Goal: Information Seeking & Learning: Learn about a topic

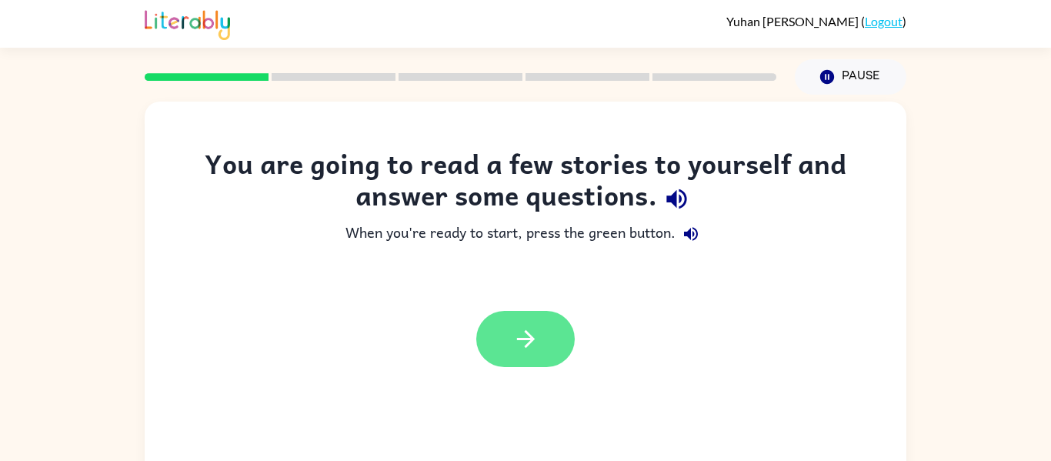
click at [490, 345] on button "button" at bounding box center [525, 339] width 99 height 56
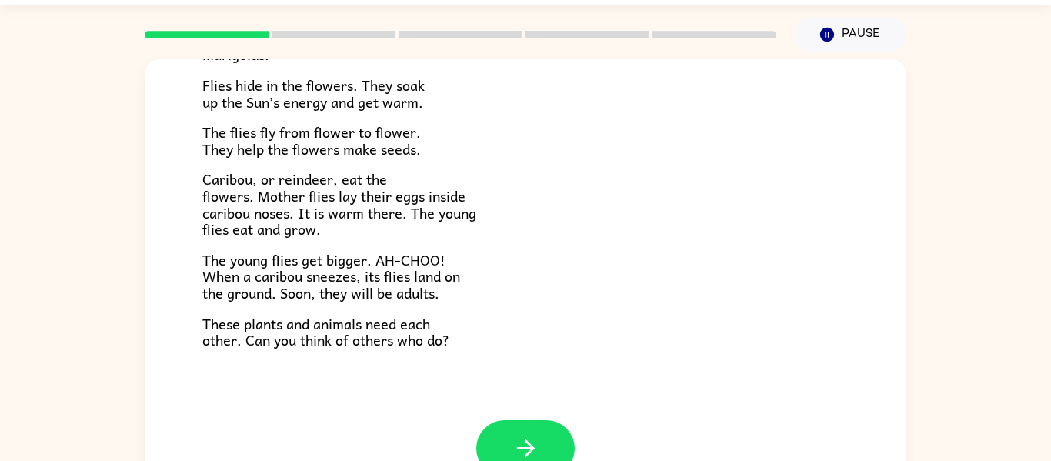
scroll to position [80, 0]
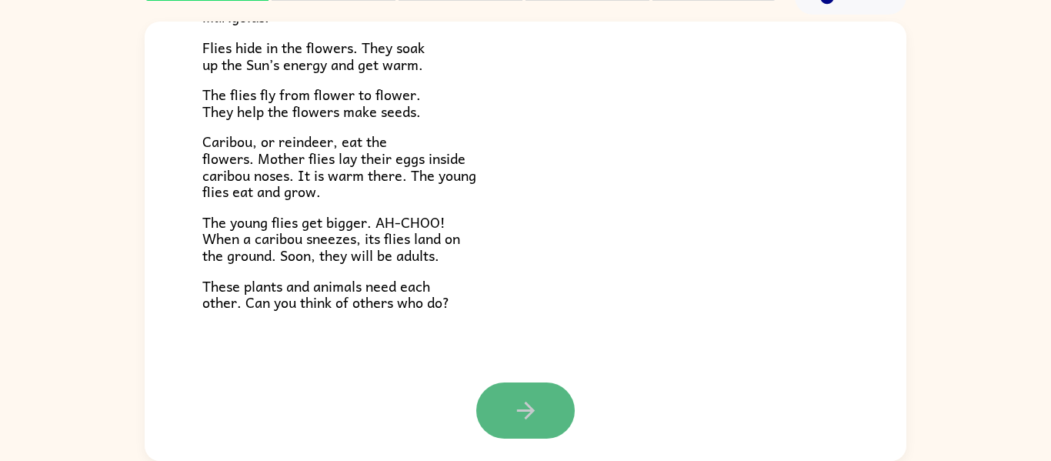
click at [530, 410] on icon "button" at bounding box center [525, 411] width 18 height 18
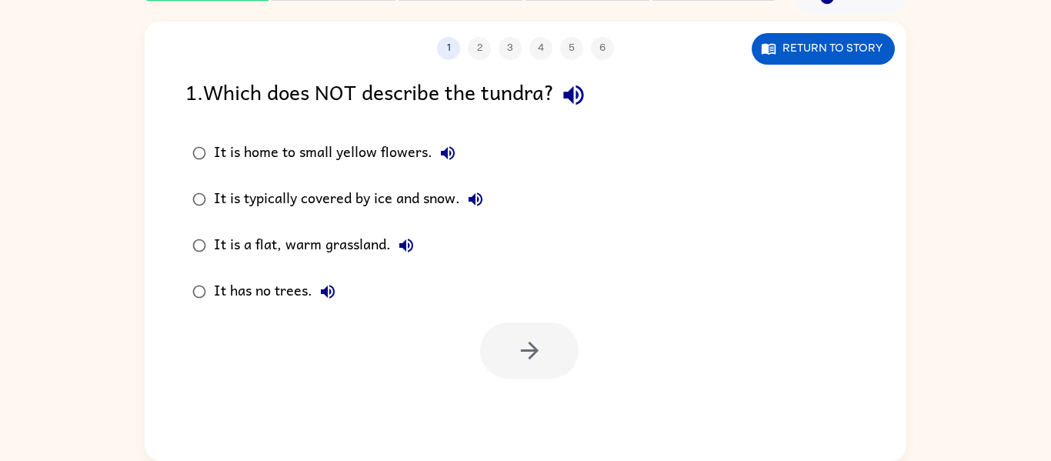
scroll to position [0, 0]
click at [516, 330] on button "button" at bounding box center [529, 350] width 99 height 56
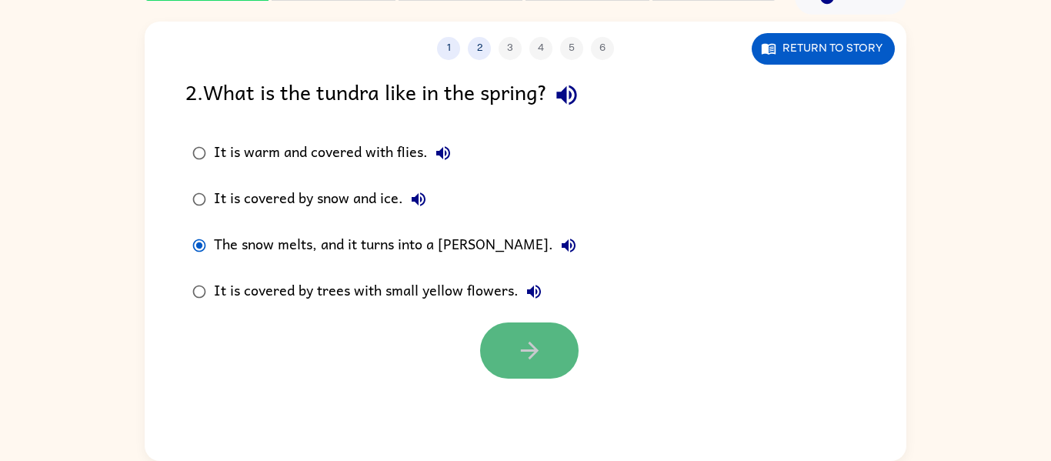
click at [528, 349] on icon "button" at bounding box center [529, 350] width 27 height 27
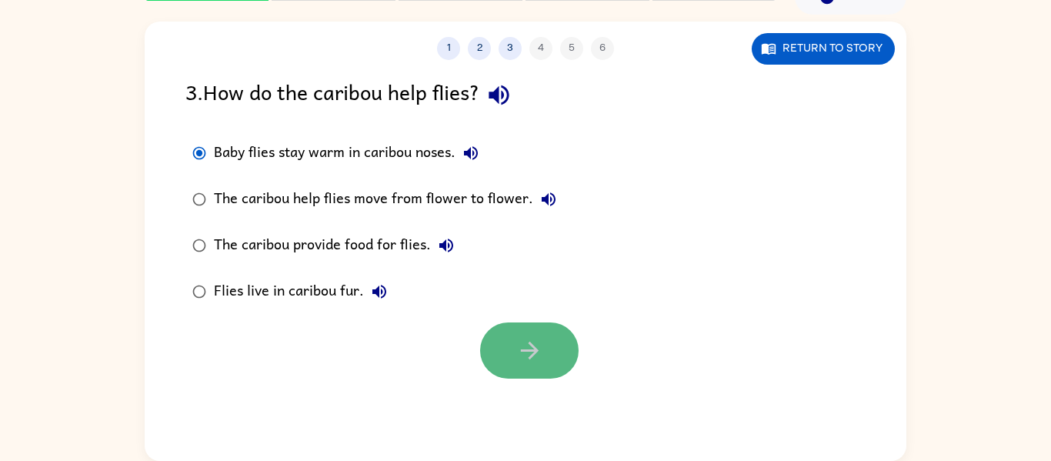
click at [519, 344] on icon "button" at bounding box center [529, 350] width 27 height 27
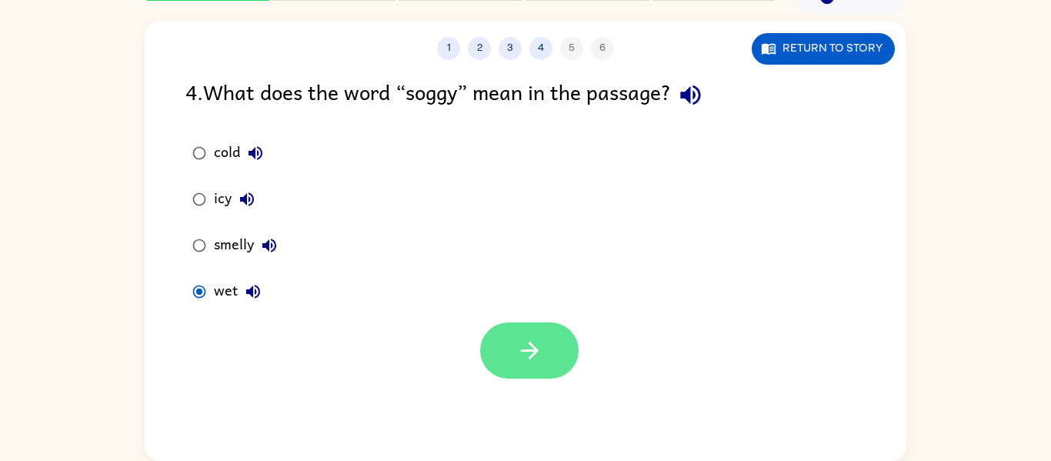
click at [556, 361] on button "button" at bounding box center [529, 350] width 99 height 56
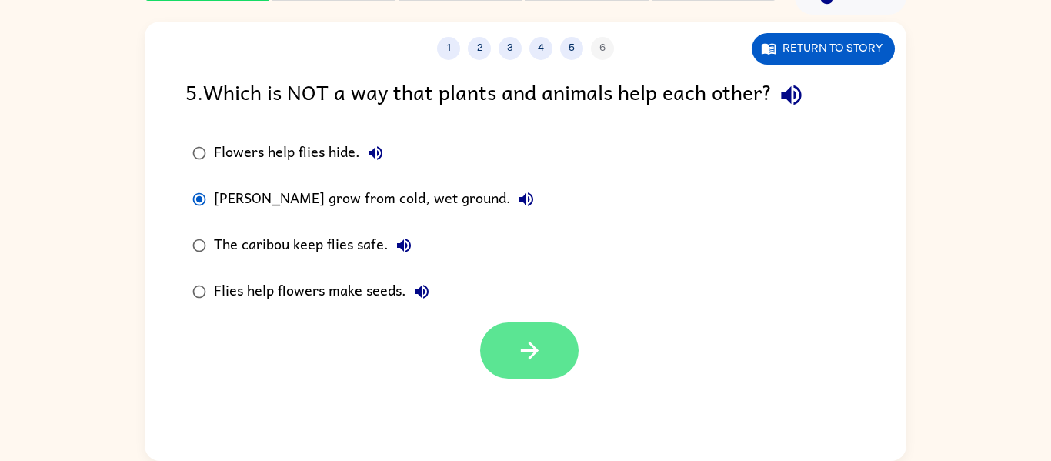
click at [545, 366] on button "button" at bounding box center [529, 350] width 99 height 56
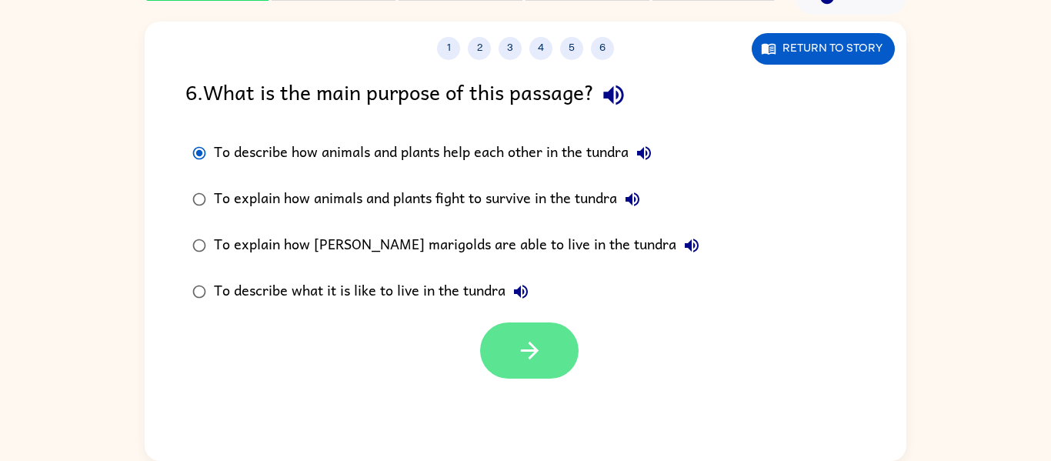
click at [495, 325] on button "button" at bounding box center [529, 350] width 99 height 56
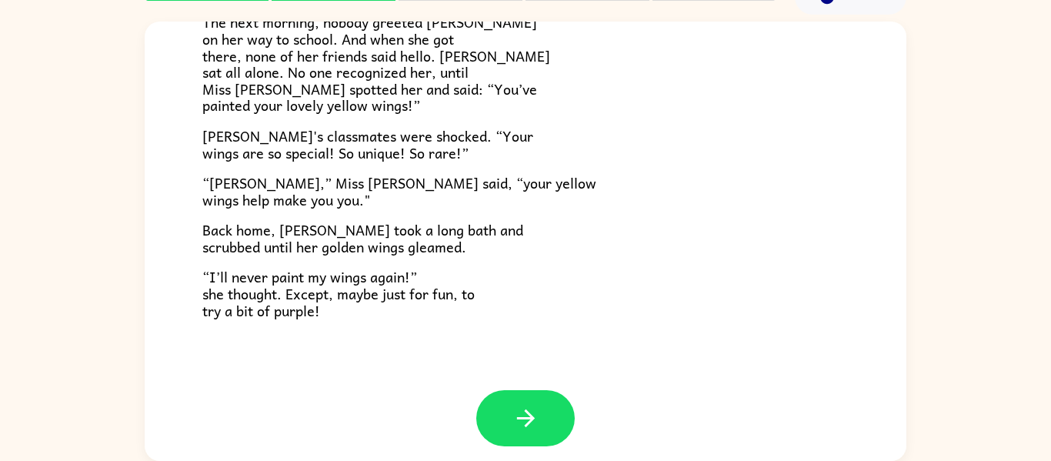
scroll to position [430, 0]
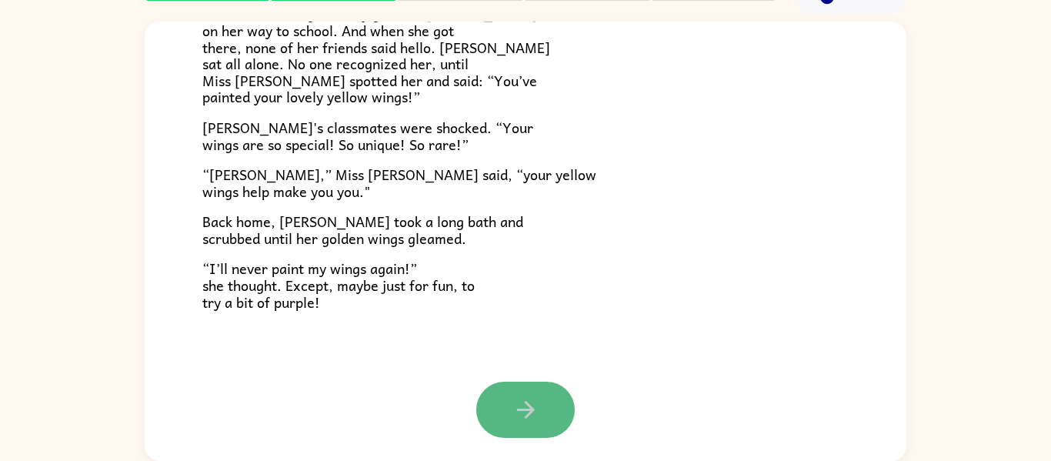
click at [533, 398] on icon "button" at bounding box center [526, 409] width 27 height 27
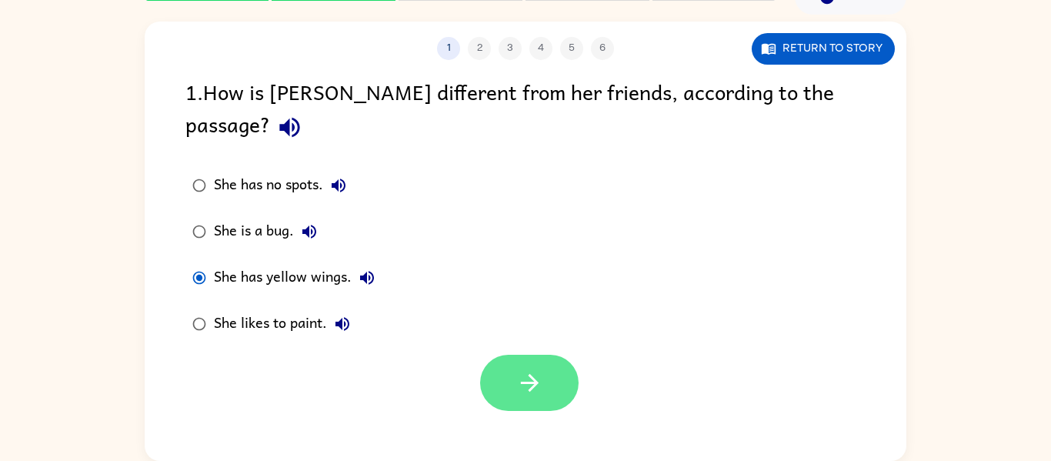
click at [544, 358] on button "button" at bounding box center [529, 383] width 99 height 56
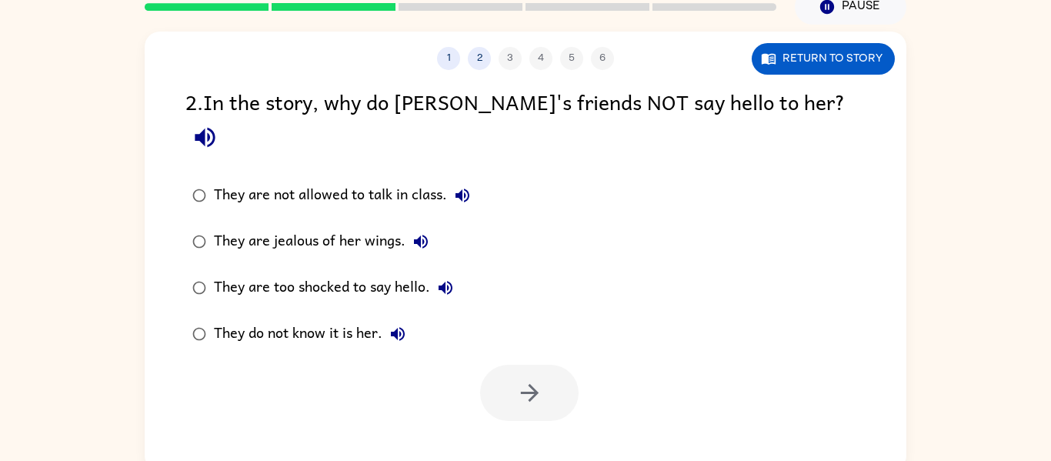
scroll to position [80, 0]
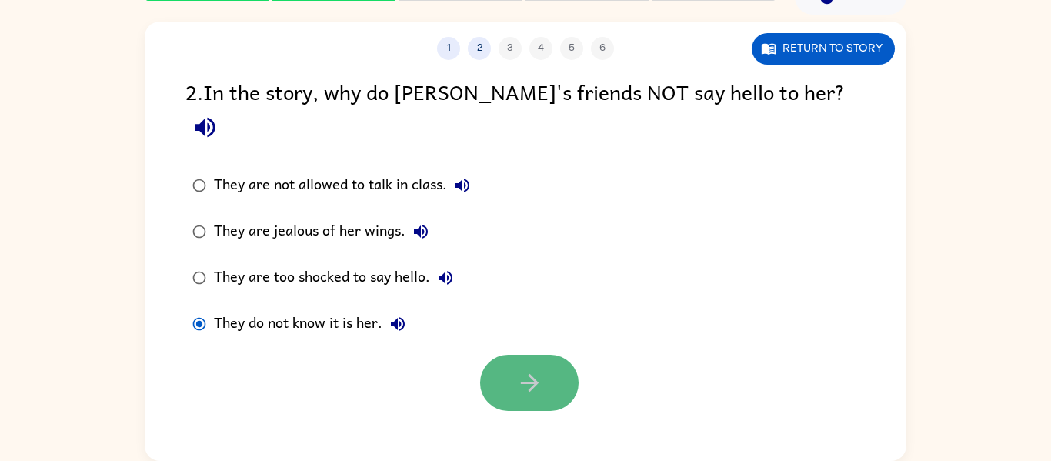
click at [536, 355] on button "button" at bounding box center [529, 383] width 99 height 56
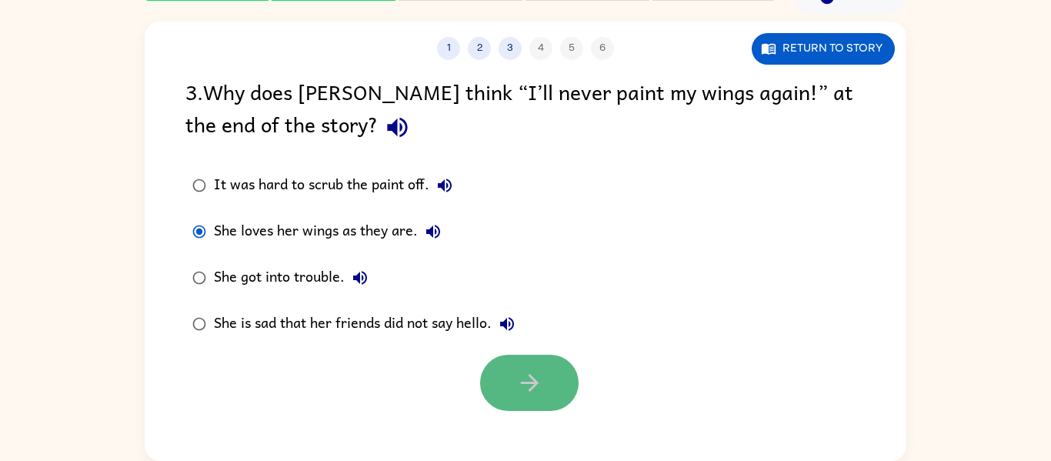
click at [540, 370] on icon "button" at bounding box center [529, 382] width 27 height 27
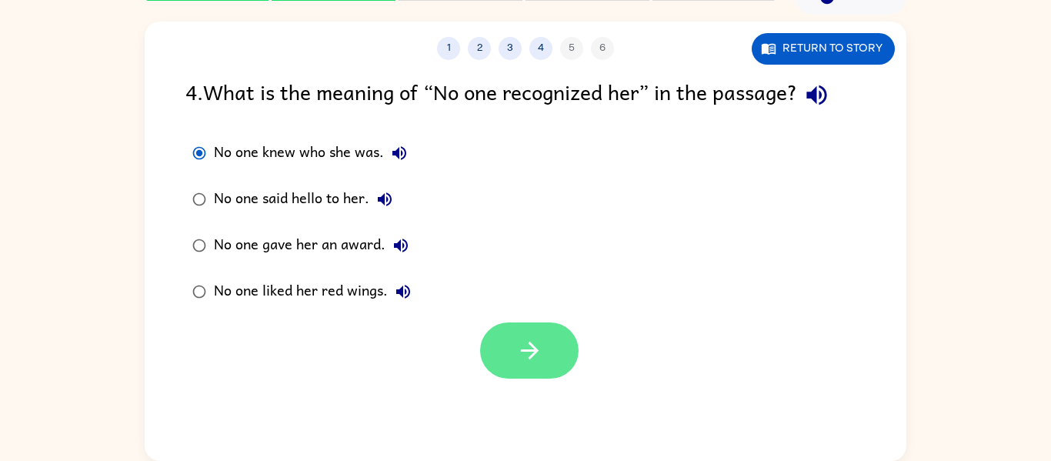
click at [508, 332] on button "button" at bounding box center [529, 350] width 99 height 56
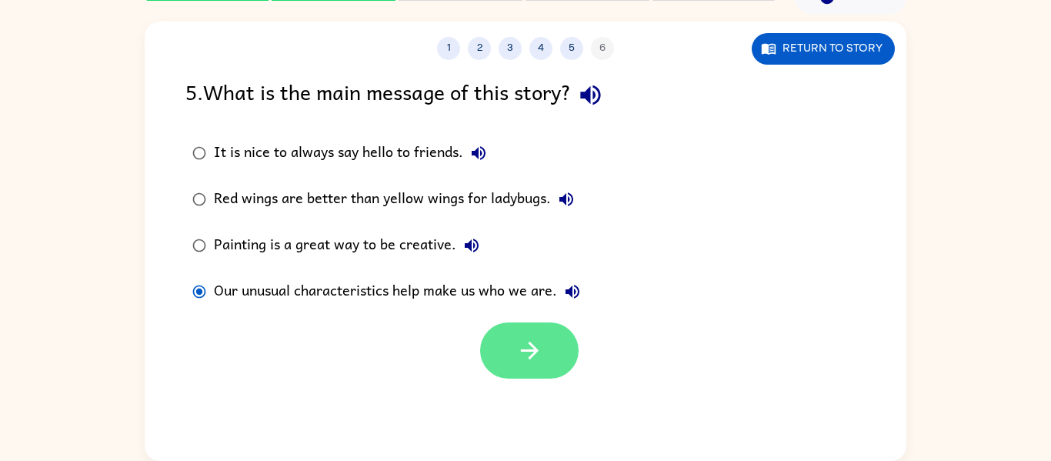
click at [519, 346] on icon "button" at bounding box center [529, 350] width 27 height 27
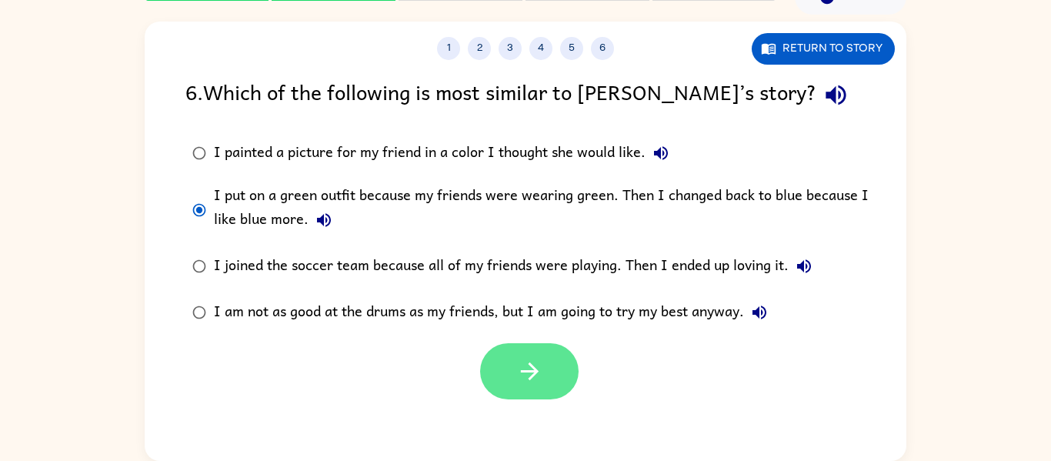
click at [532, 356] on button "button" at bounding box center [529, 371] width 99 height 56
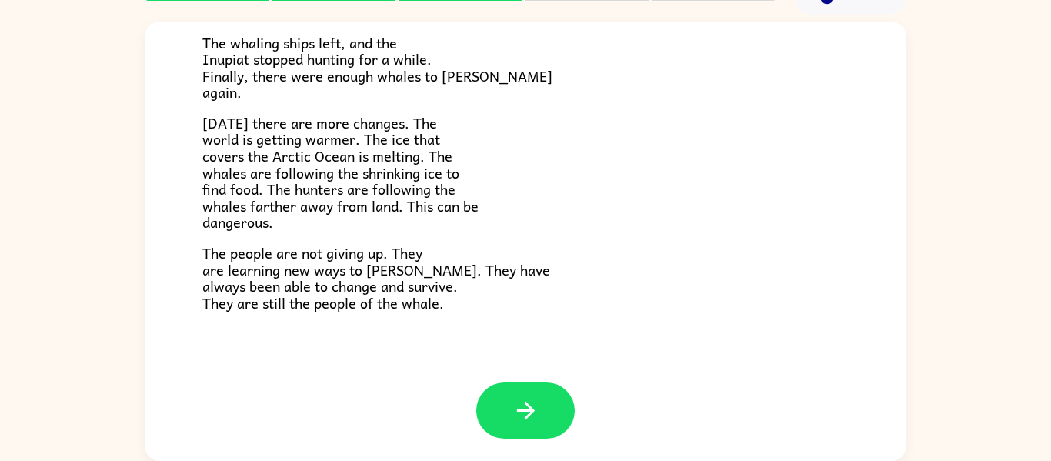
scroll to position [519, 0]
click at [509, 415] on button "button" at bounding box center [525, 410] width 99 height 56
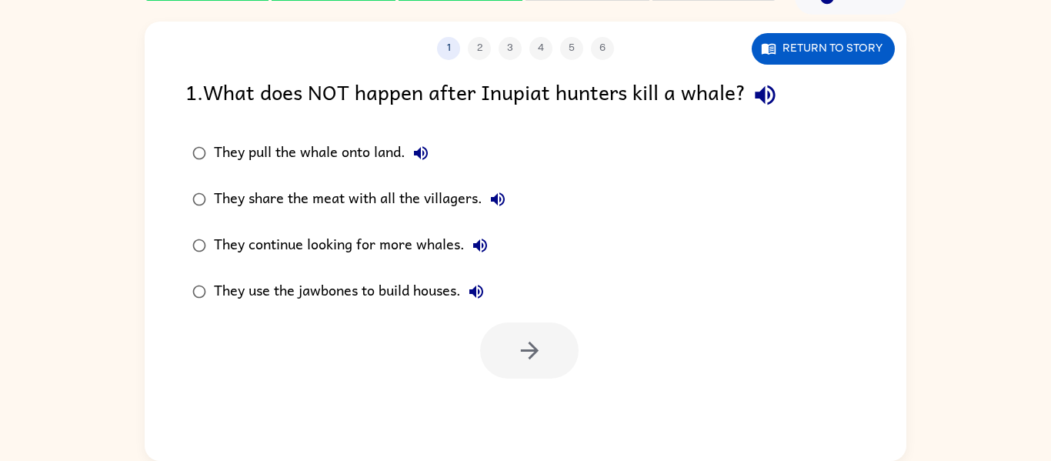
scroll to position [0, 0]
click at [554, 356] on button "button" at bounding box center [529, 350] width 99 height 56
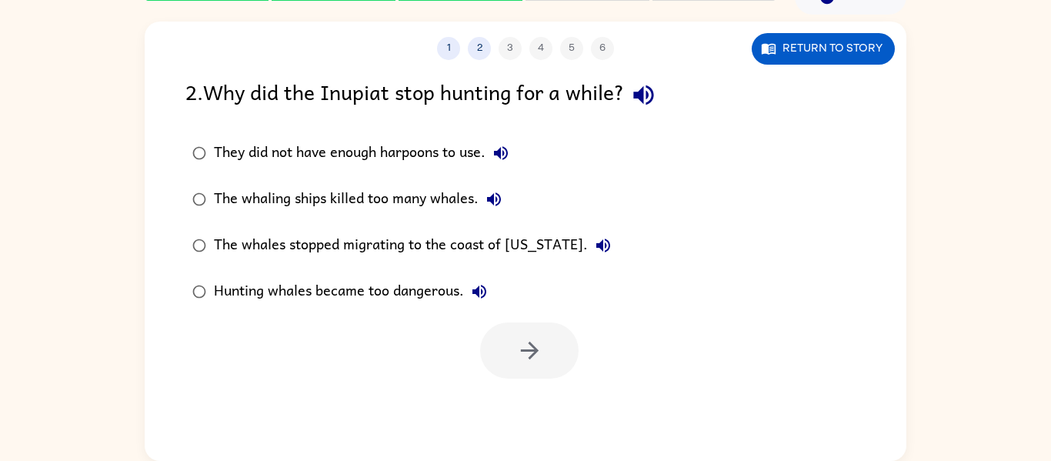
click at [435, 229] on label "The whales stopped migrating to the coast of [US_STATE]." at bounding box center [401, 245] width 449 height 46
click at [501, 337] on button "button" at bounding box center [529, 350] width 99 height 56
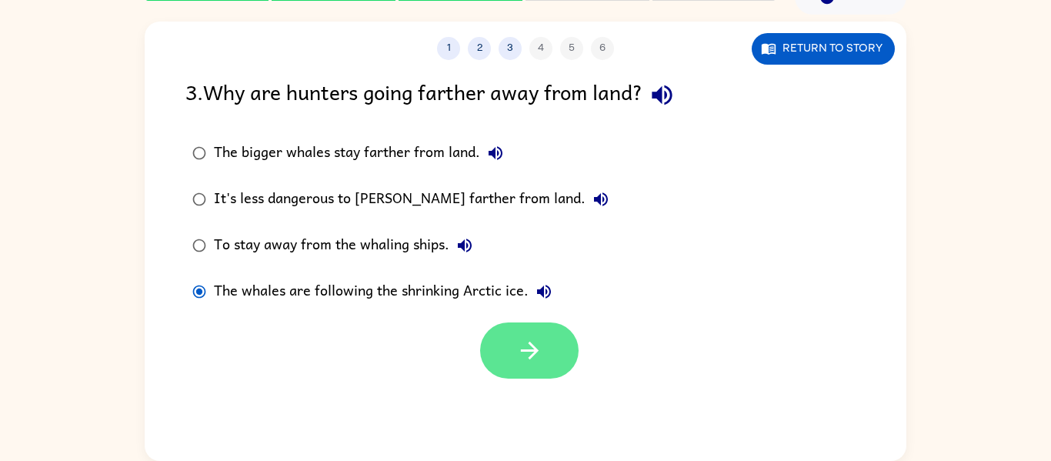
click at [526, 336] on button "button" at bounding box center [529, 350] width 99 height 56
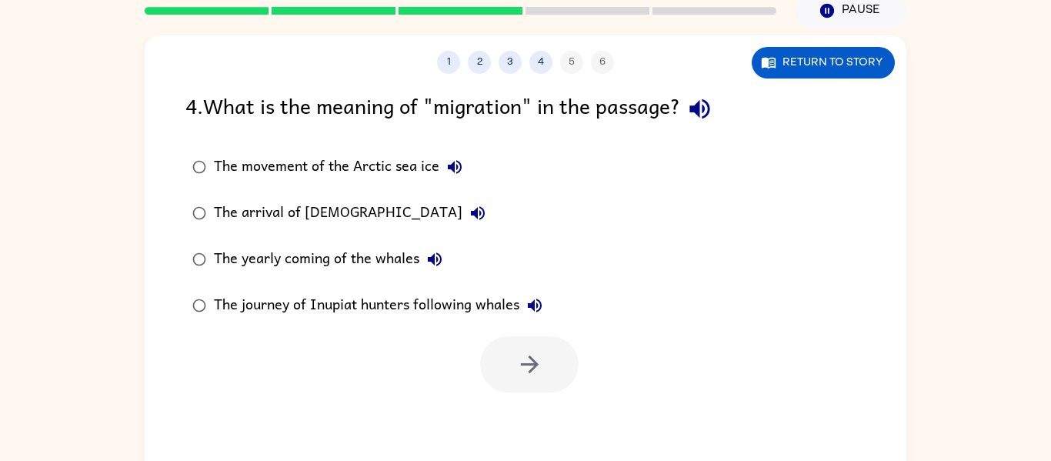
scroll to position [59, 0]
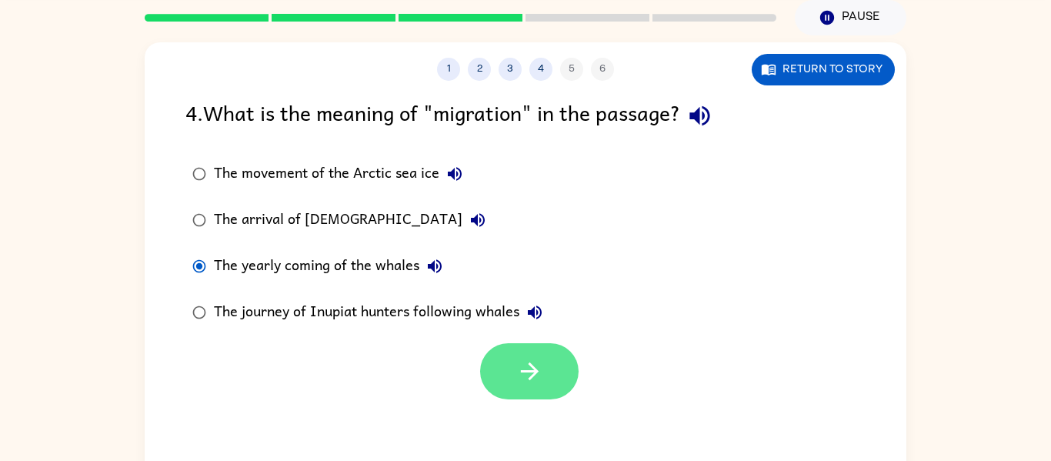
click at [535, 372] on icon "button" at bounding box center [529, 371] width 18 height 18
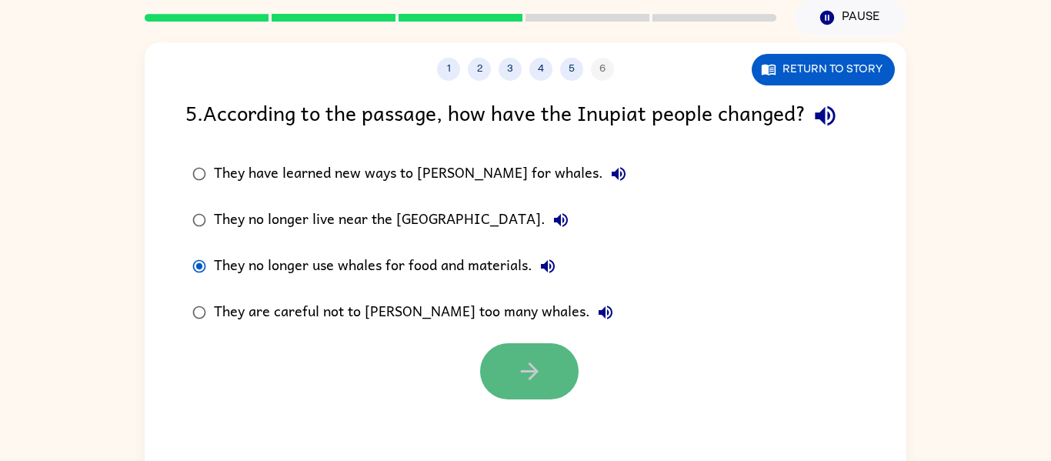
click at [541, 378] on icon "button" at bounding box center [529, 371] width 27 height 27
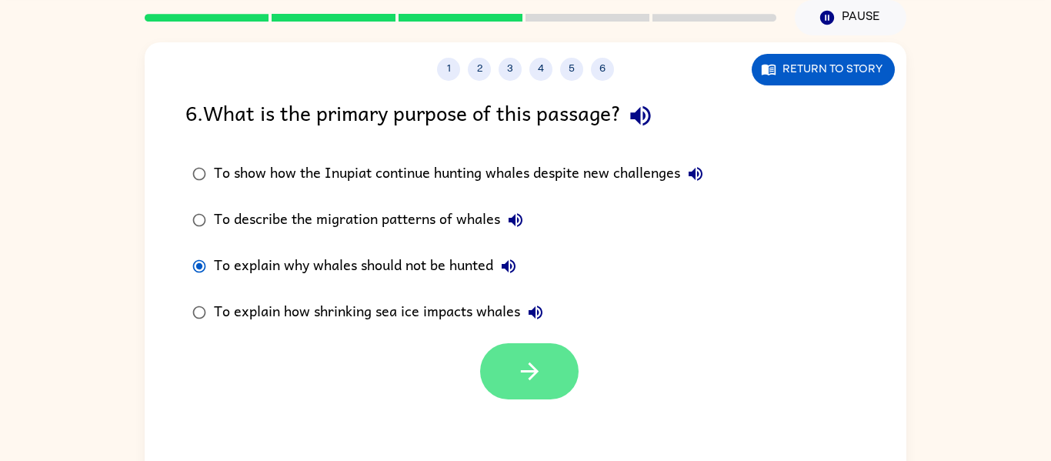
click at [499, 363] on button "button" at bounding box center [529, 371] width 99 height 56
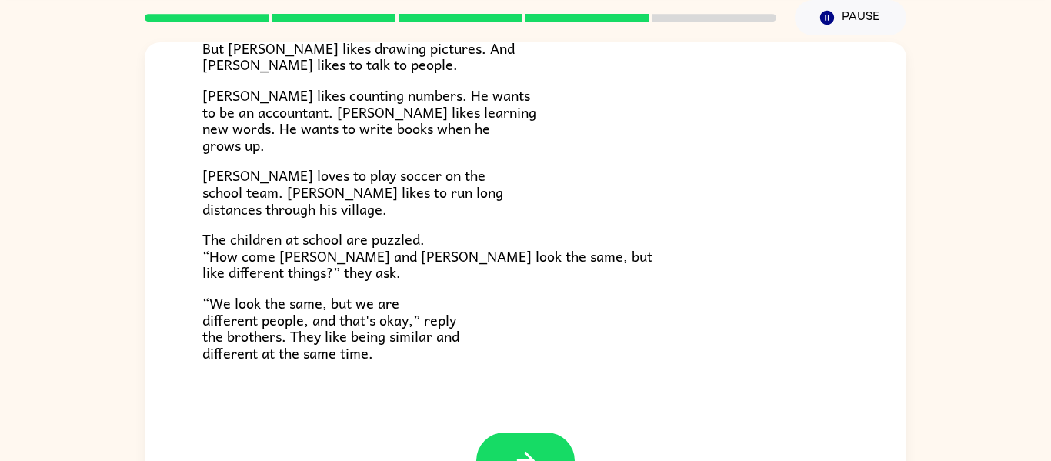
scroll to position [305, 0]
click at [499, 363] on div "[PERSON_NAME] and [PERSON_NAME] and [PERSON_NAME] are twin brothers. "They look…" at bounding box center [526, 84] width 762 height 693
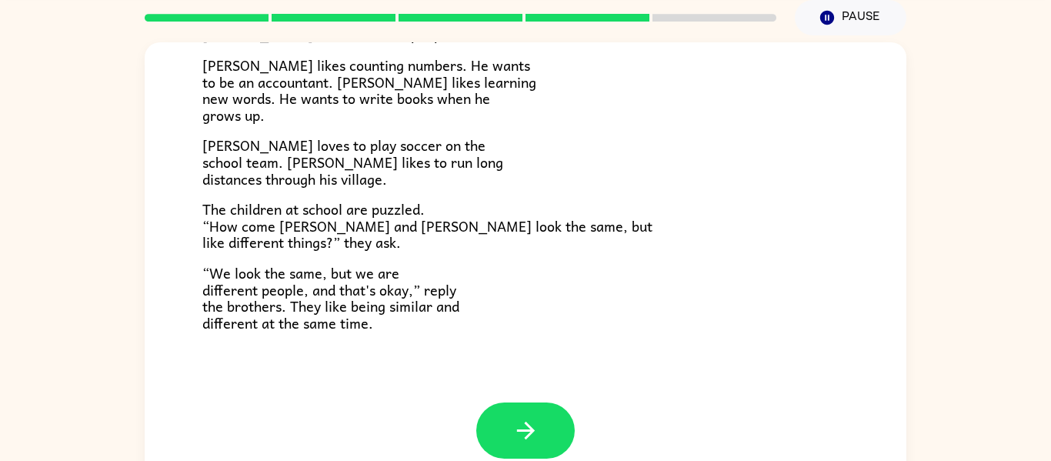
click at [239, 222] on span "The children at school are puzzled. “How come [PERSON_NAME] and [PERSON_NAME] l…" at bounding box center [427, 225] width 450 height 55
click at [326, 327] on span "“We look the same, but we are different people, and that's okay,” reply the bro…" at bounding box center [330, 298] width 257 height 72
click at [542, 440] on button "button" at bounding box center [525, 431] width 99 height 56
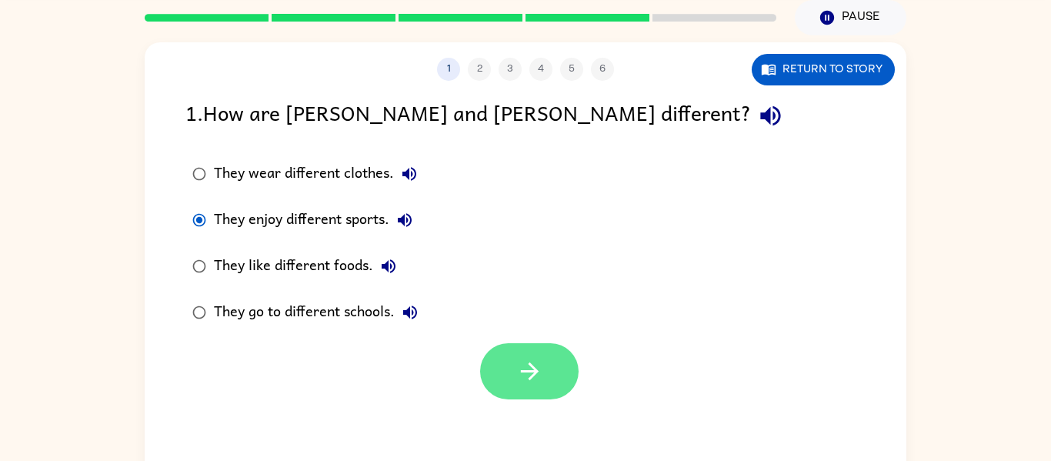
click at [565, 372] on button "button" at bounding box center [529, 371] width 99 height 56
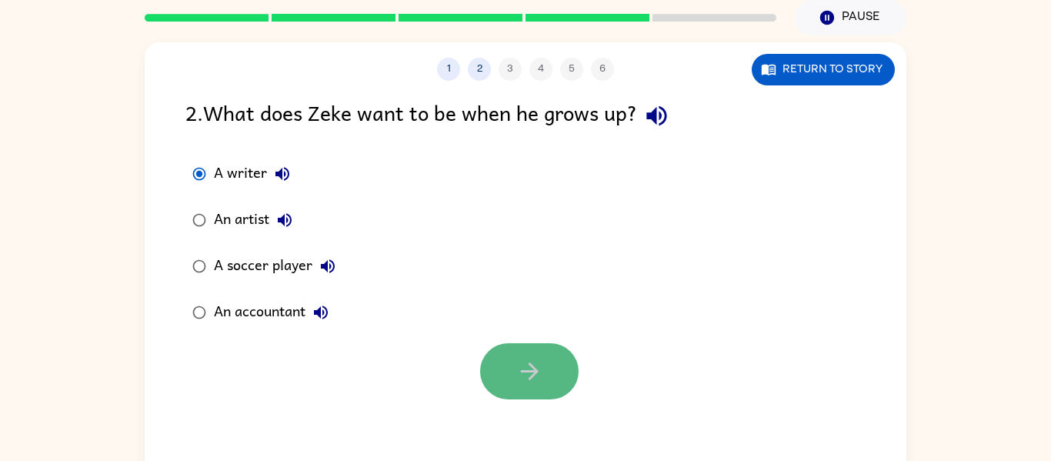
click at [515, 363] on button "button" at bounding box center [529, 371] width 99 height 56
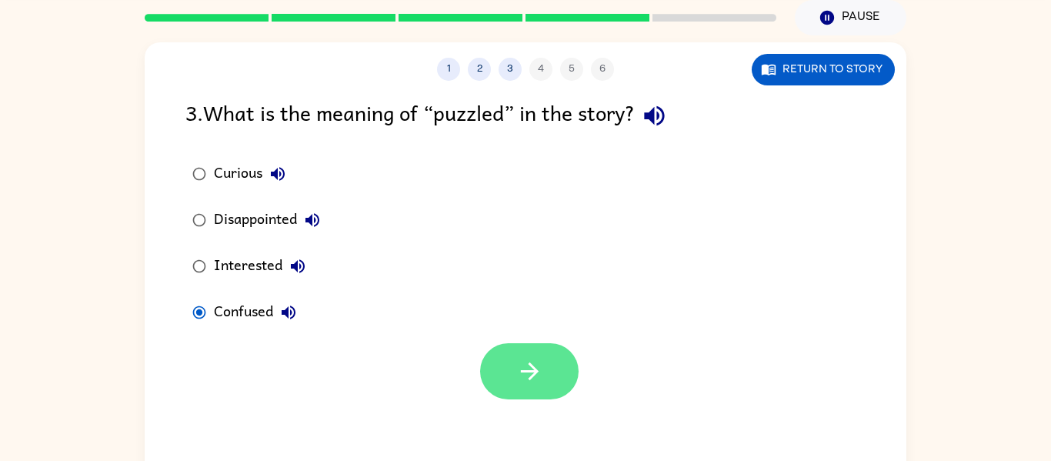
click at [511, 349] on button "button" at bounding box center [529, 371] width 99 height 56
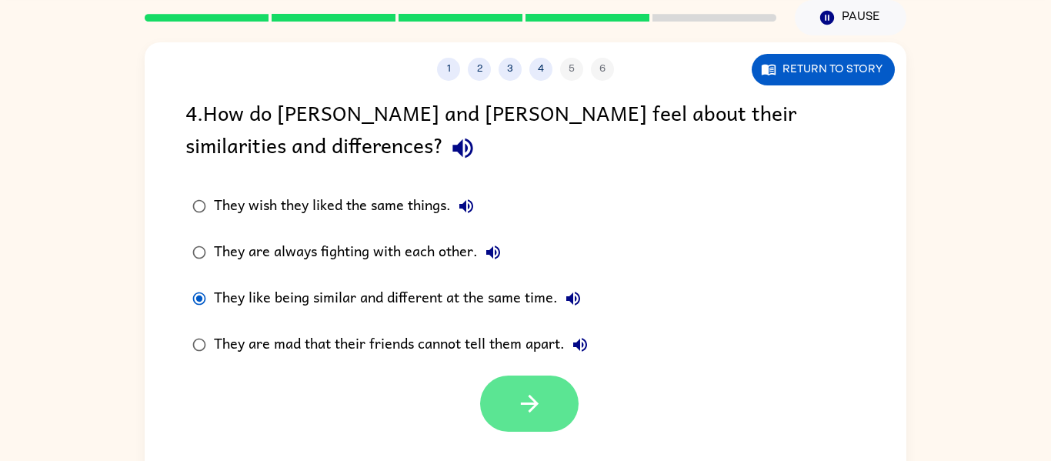
click at [562, 419] on button "button" at bounding box center [529, 404] width 99 height 56
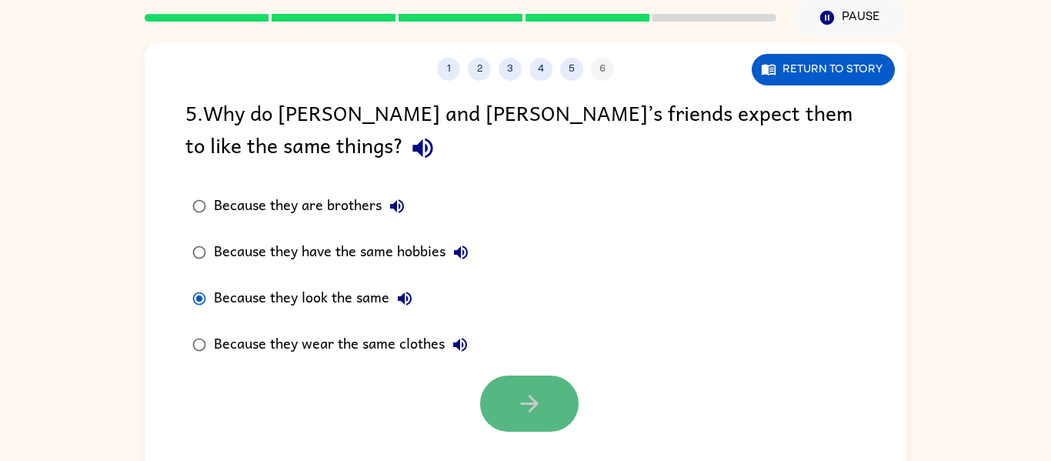
click at [503, 399] on button "button" at bounding box center [529, 404] width 99 height 56
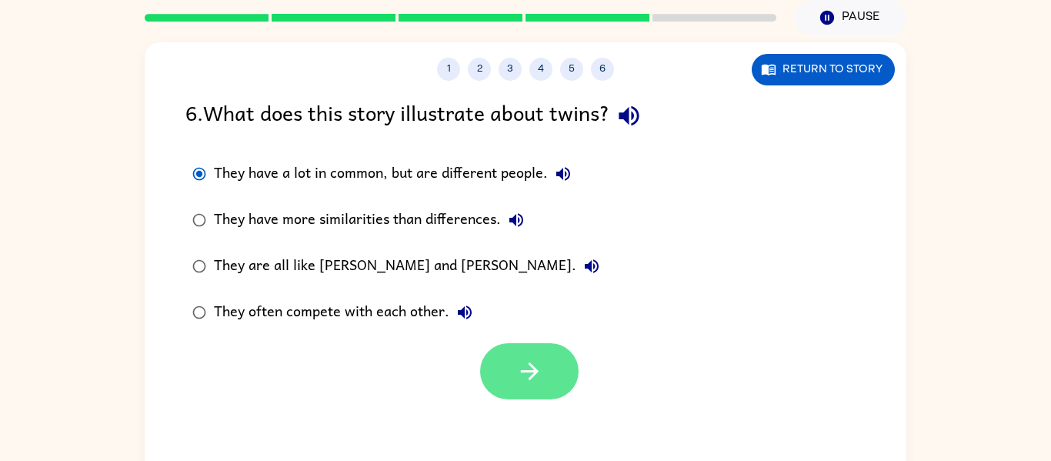
click at [531, 362] on icon "button" at bounding box center [529, 371] width 27 height 27
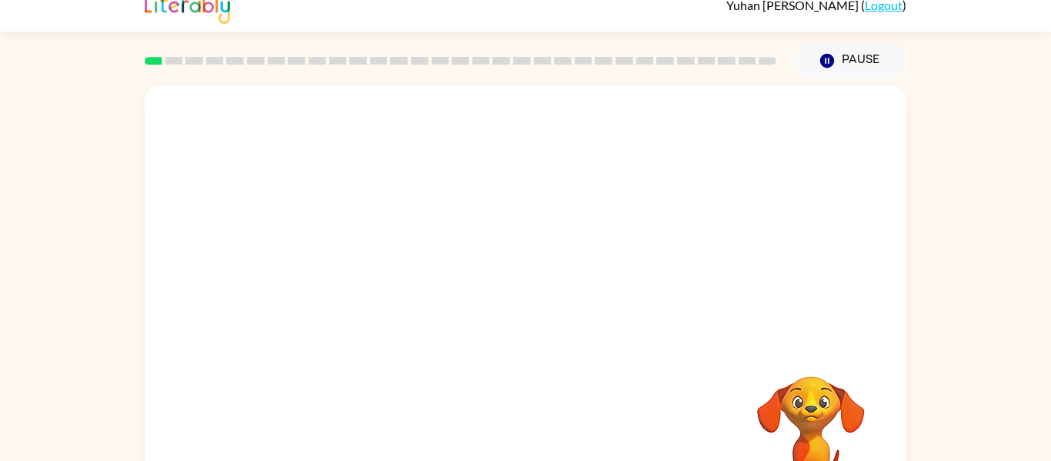
scroll to position [80, 0]
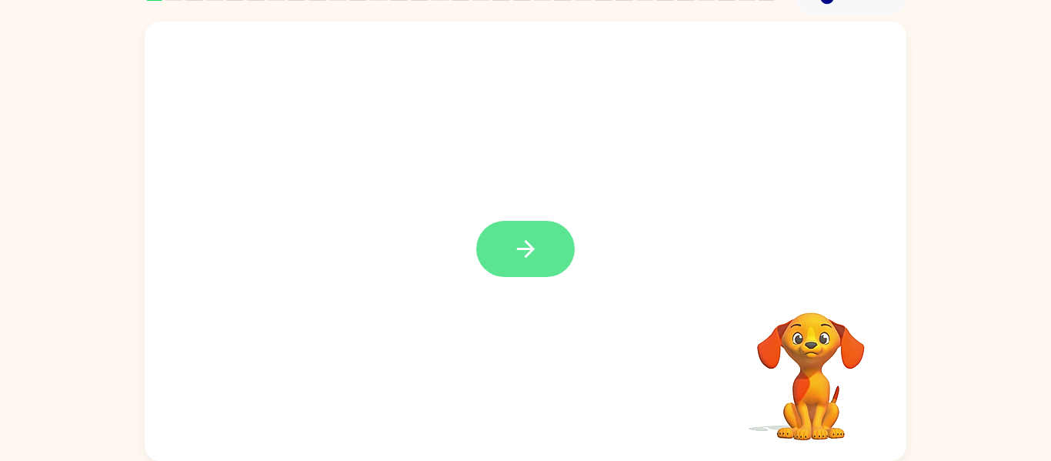
click at [493, 256] on button "button" at bounding box center [525, 249] width 99 height 56
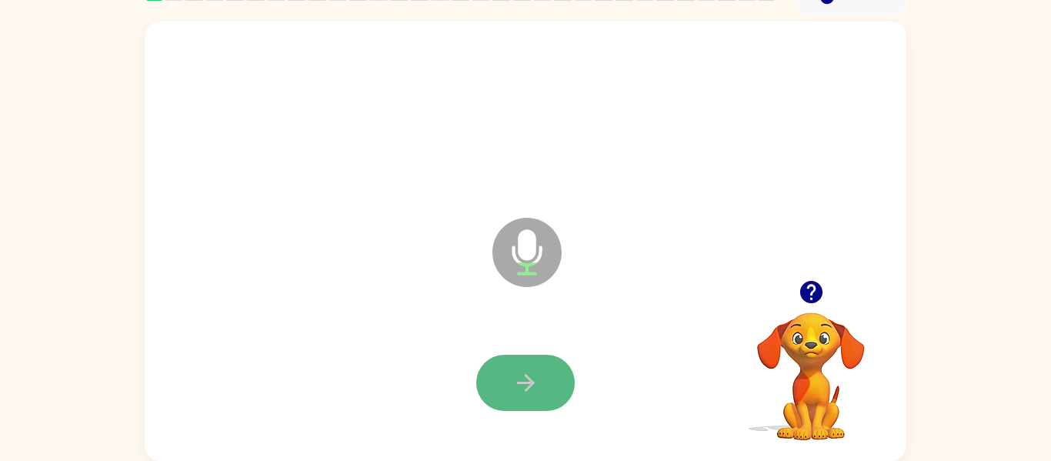
click at [543, 379] on button "button" at bounding box center [525, 383] width 99 height 56
click at [533, 395] on icon "button" at bounding box center [526, 382] width 27 height 27
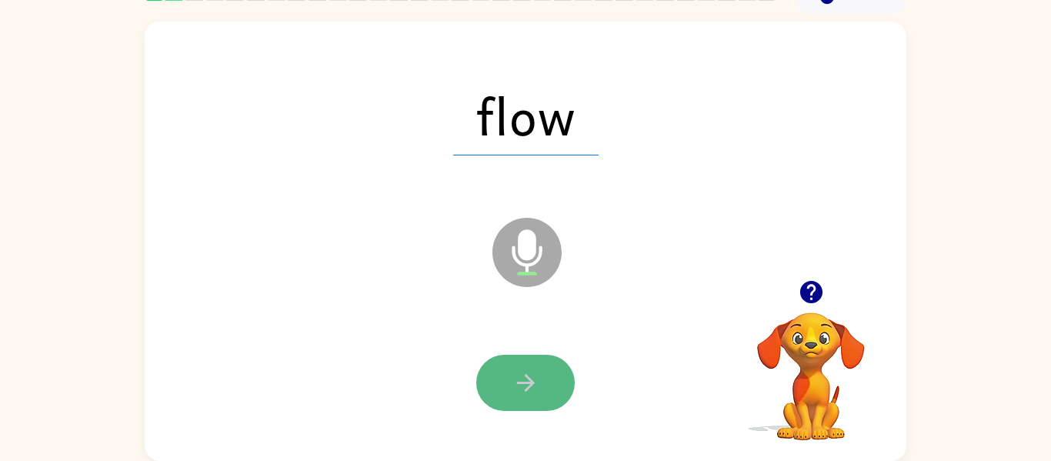
click at [515, 359] on button "button" at bounding box center [525, 383] width 99 height 56
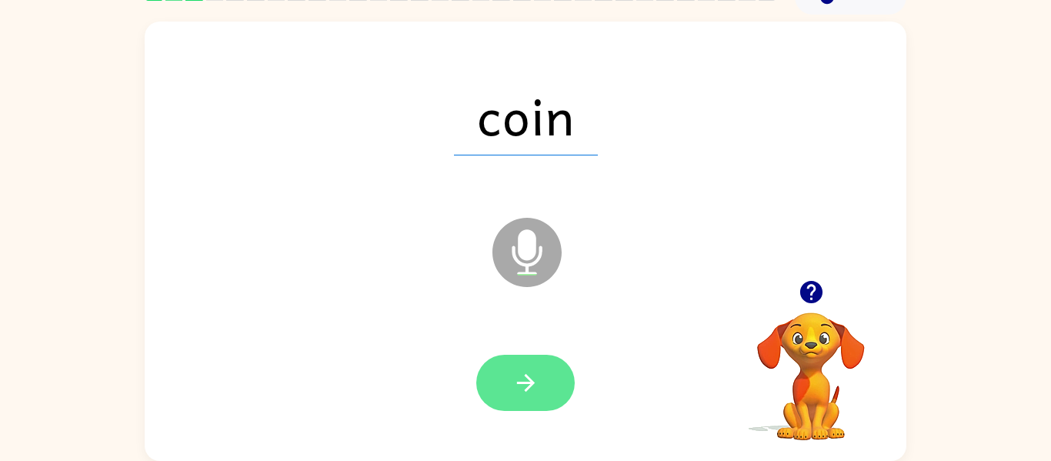
click at [533, 391] on icon "button" at bounding box center [526, 382] width 27 height 27
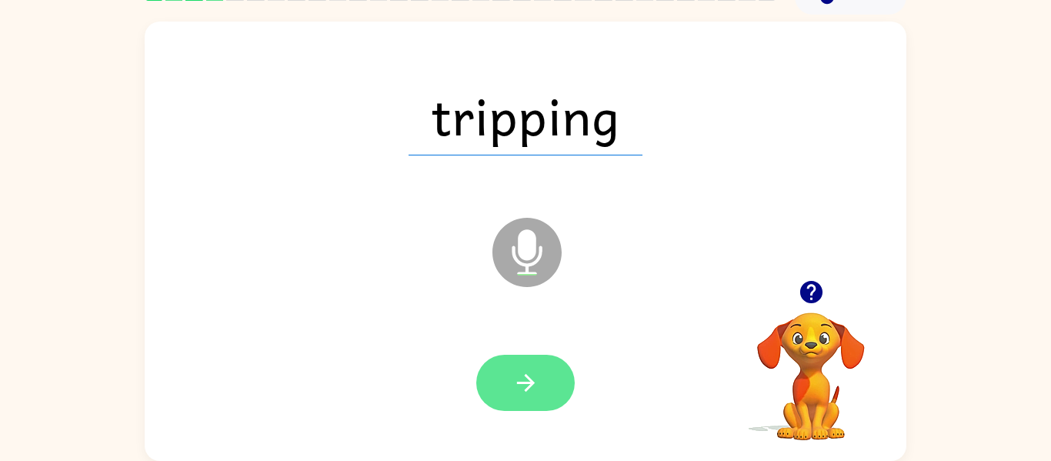
click at [513, 393] on icon "button" at bounding box center [526, 382] width 27 height 27
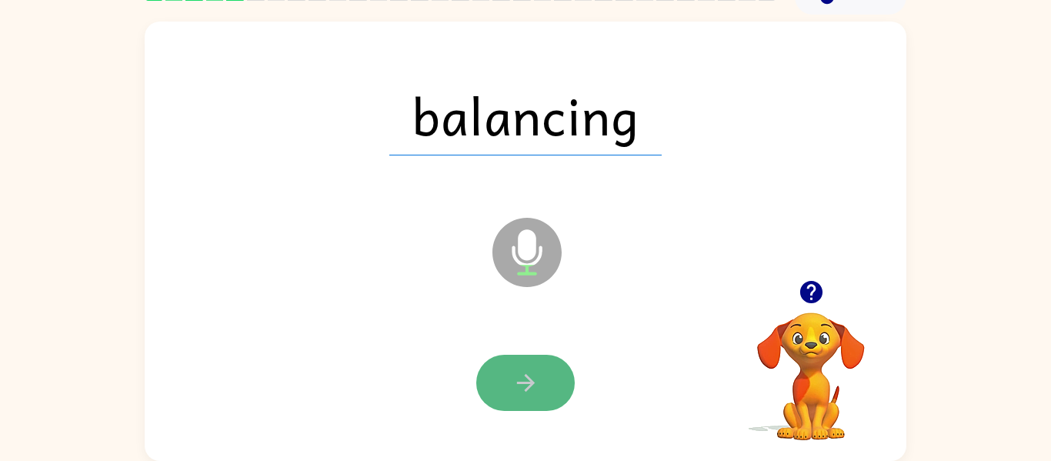
click at [513, 386] on icon "button" at bounding box center [526, 382] width 27 height 27
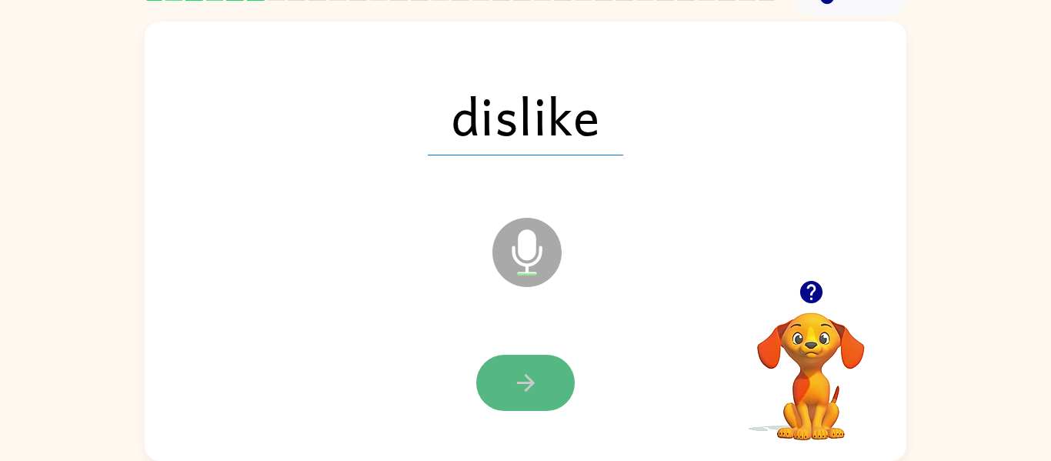
click at [533, 362] on button "button" at bounding box center [525, 383] width 99 height 56
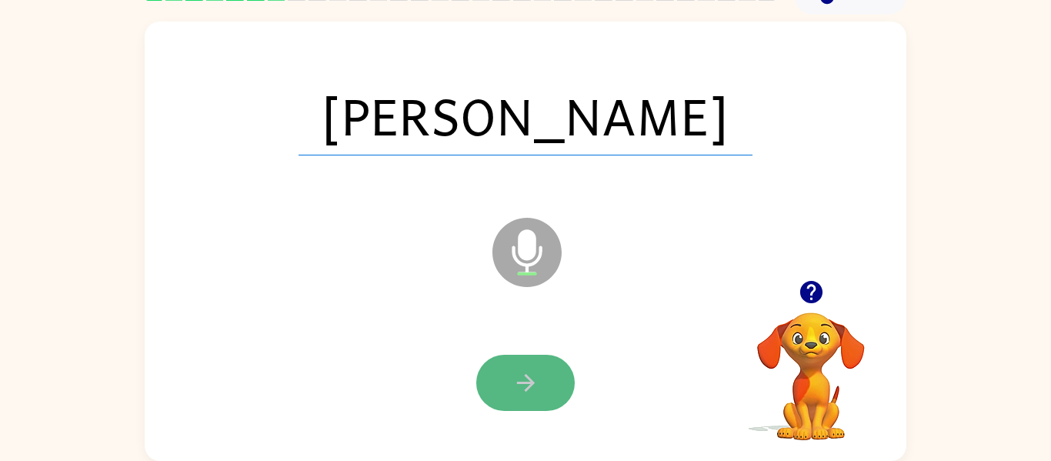
click at [549, 364] on button "button" at bounding box center [525, 383] width 99 height 56
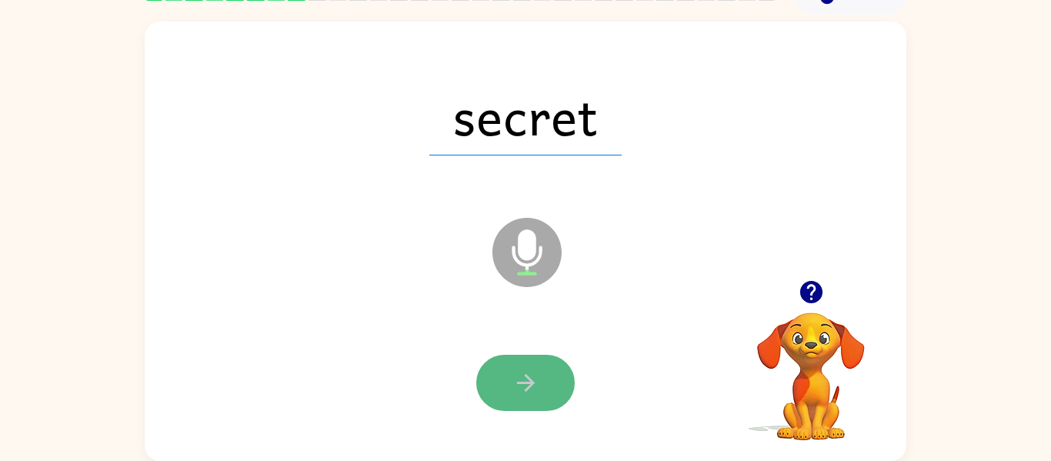
click at [560, 367] on button "button" at bounding box center [525, 383] width 99 height 56
click at [498, 406] on button "button" at bounding box center [525, 383] width 99 height 56
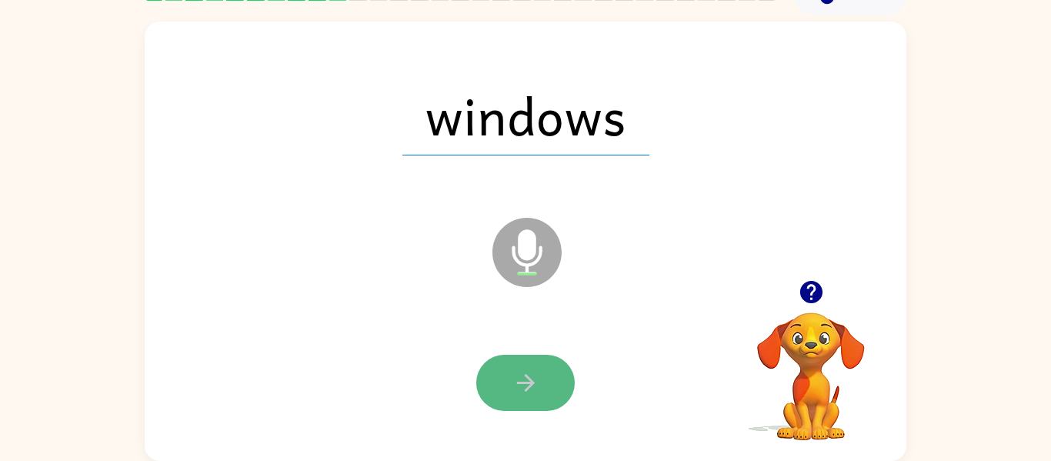
click at [508, 400] on button "button" at bounding box center [525, 383] width 99 height 56
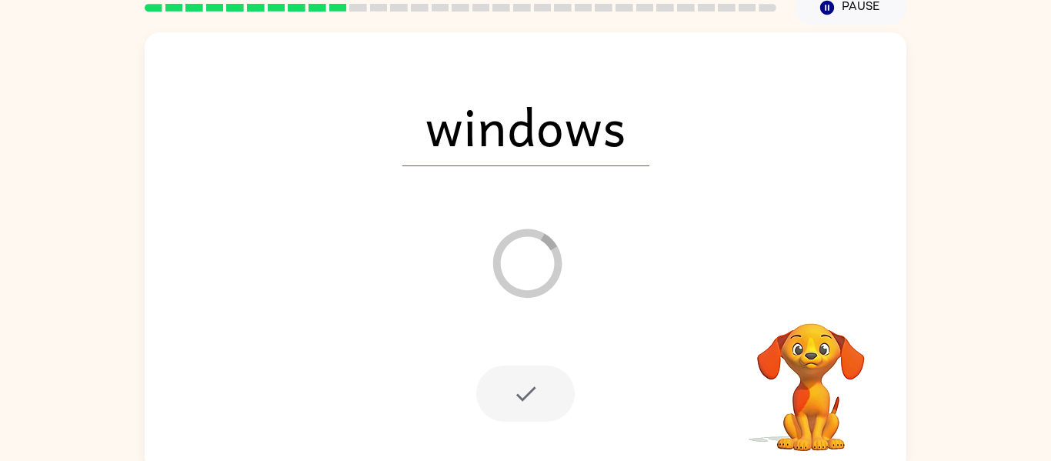
scroll to position [67, 0]
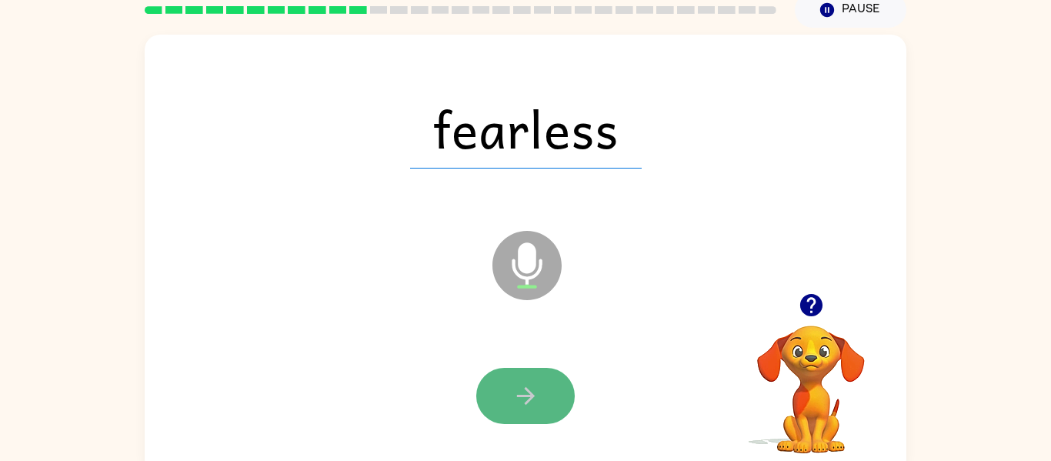
click at [516, 406] on icon "button" at bounding box center [526, 396] width 27 height 27
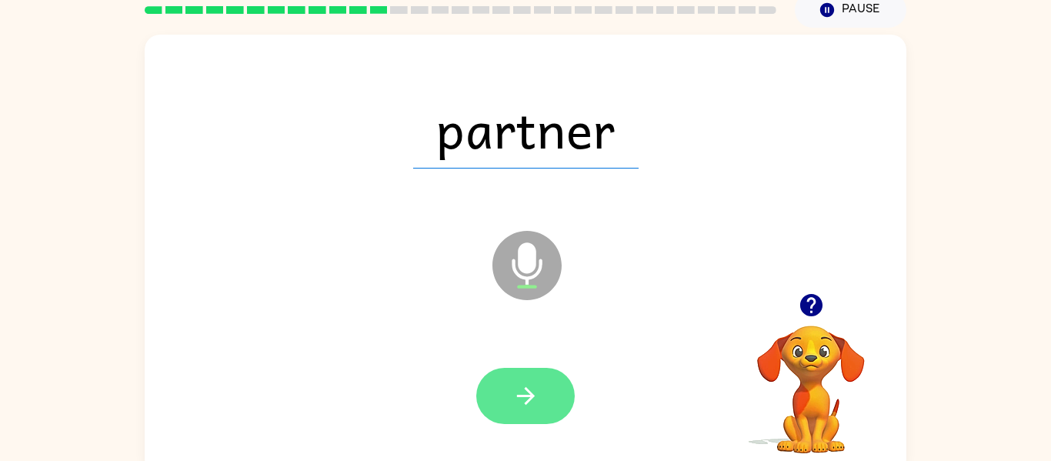
click at [553, 403] on button "button" at bounding box center [525, 396] width 99 height 56
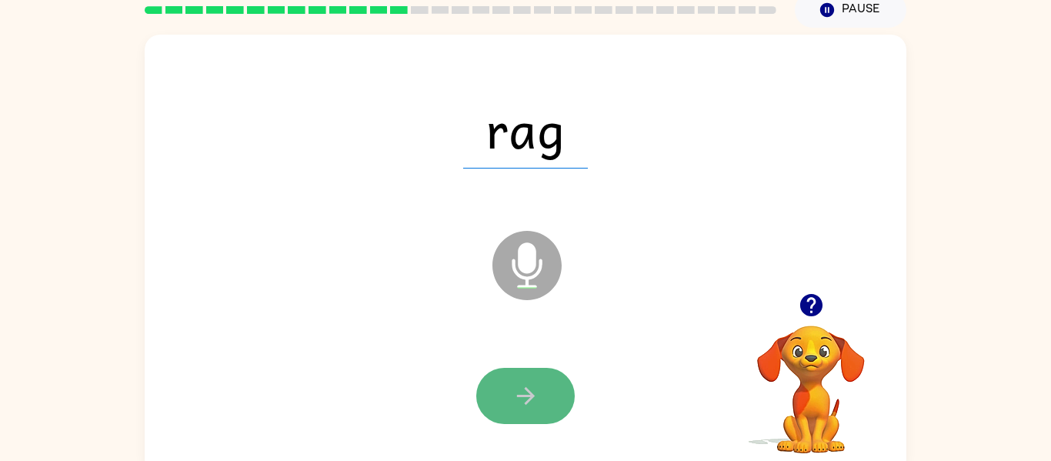
click at [536, 406] on icon "button" at bounding box center [526, 396] width 27 height 27
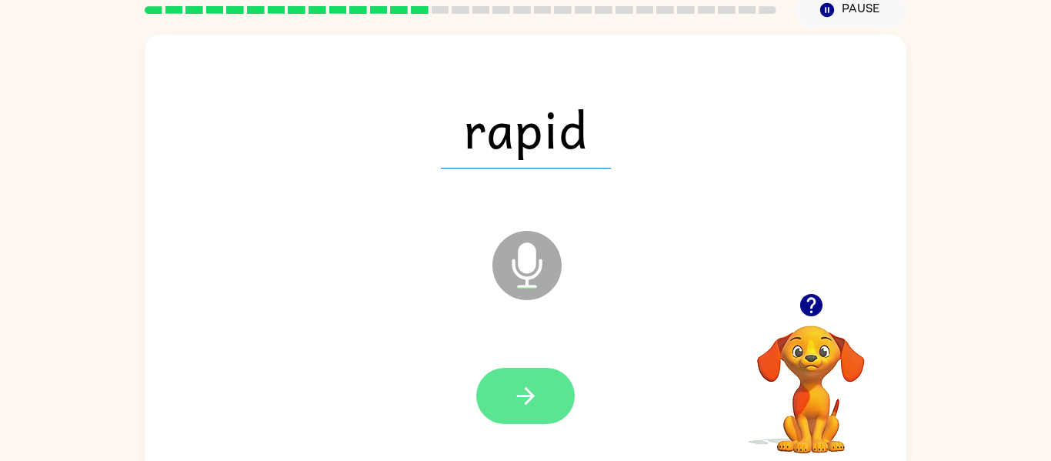
click at [521, 375] on button "button" at bounding box center [525, 396] width 99 height 56
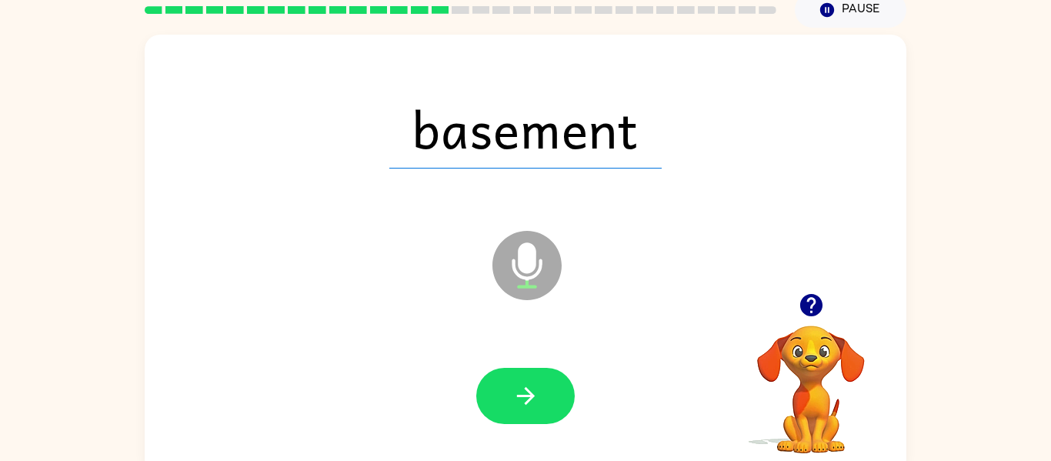
click at [521, 375] on button "button" at bounding box center [525, 396] width 99 height 56
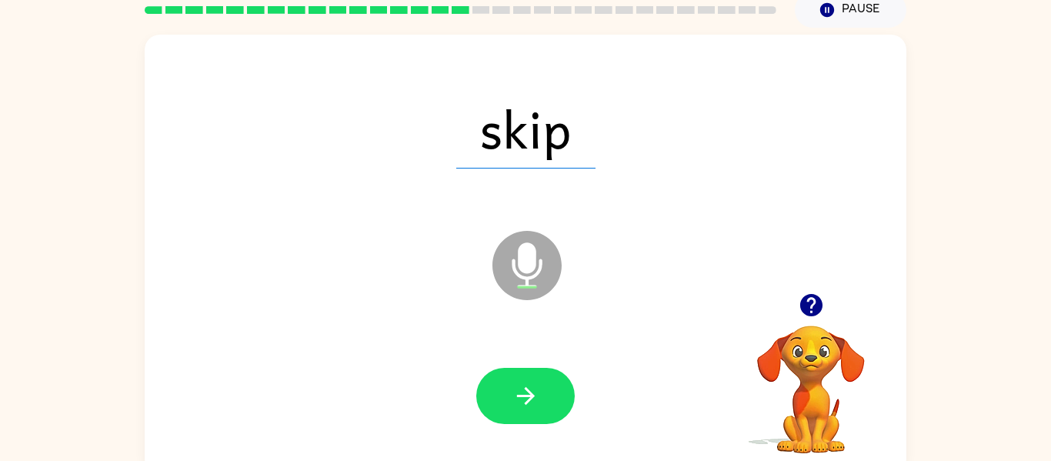
click at [521, 375] on button "button" at bounding box center [525, 396] width 99 height 56
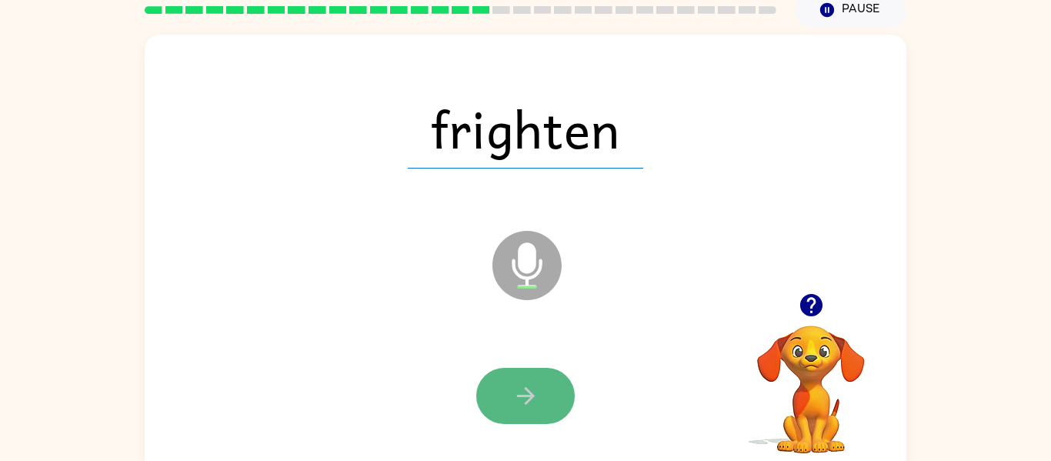
click at [527, 398] on icon "button" at bounding box center [526, 396] width 27 height 27
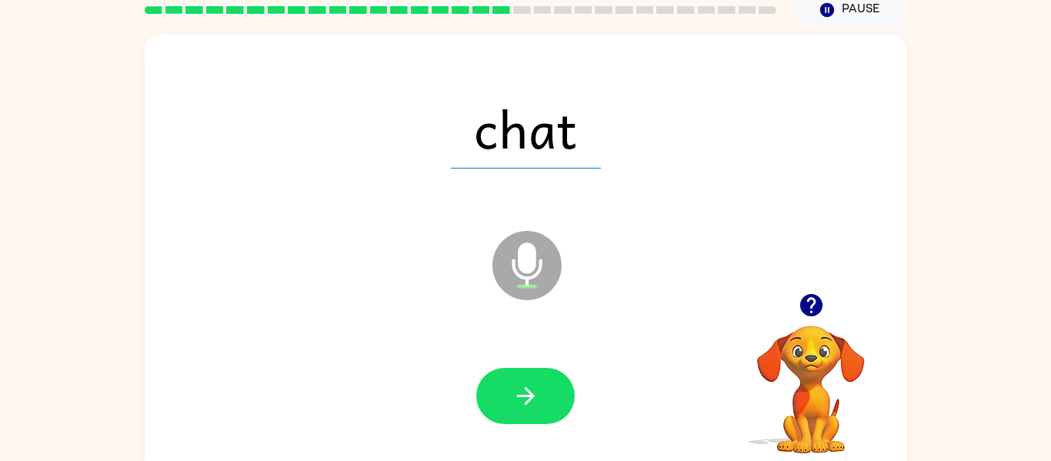
click at [527, 398] on icon "button" at bounding box center [526, 396] width 27 height 27
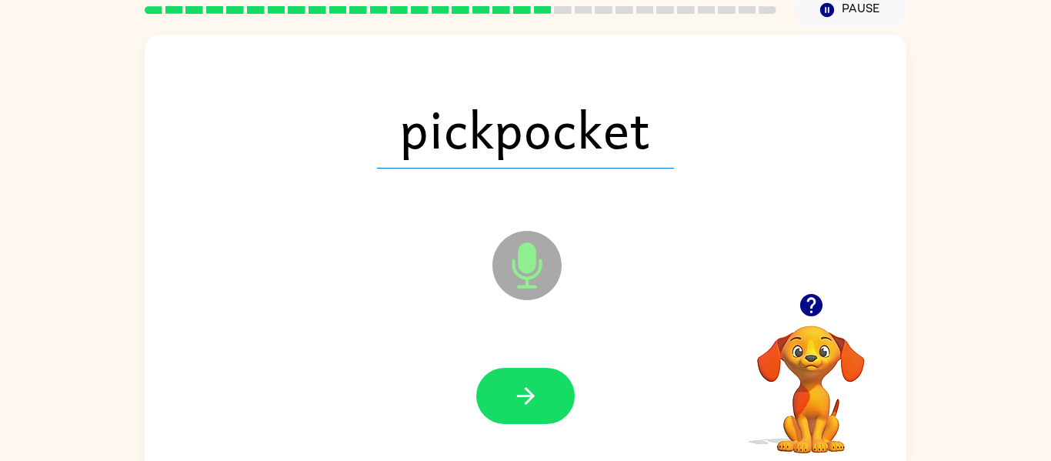
click at [527, 398] on icon "button" at bounding box center [526, 396] width 27 height 27
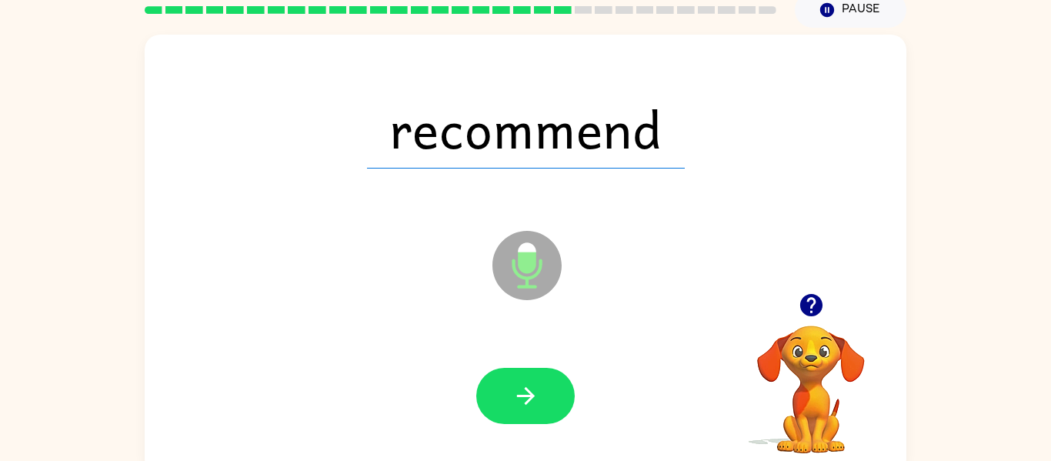
click at [527, 398] on icon "button" at bounding box center [526, 396] width 27 height 27
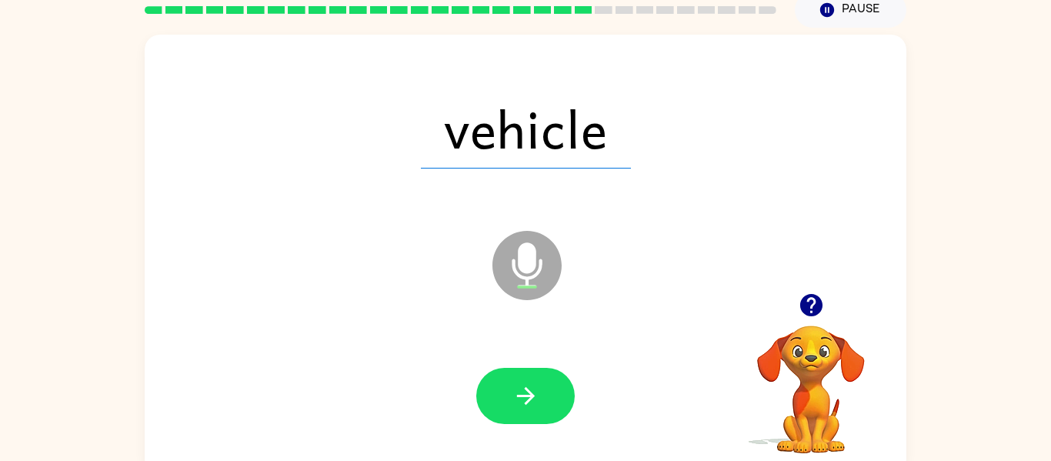
click at [527, 398] on icon "button" at bounding box center [526, 396] width 27 height 27
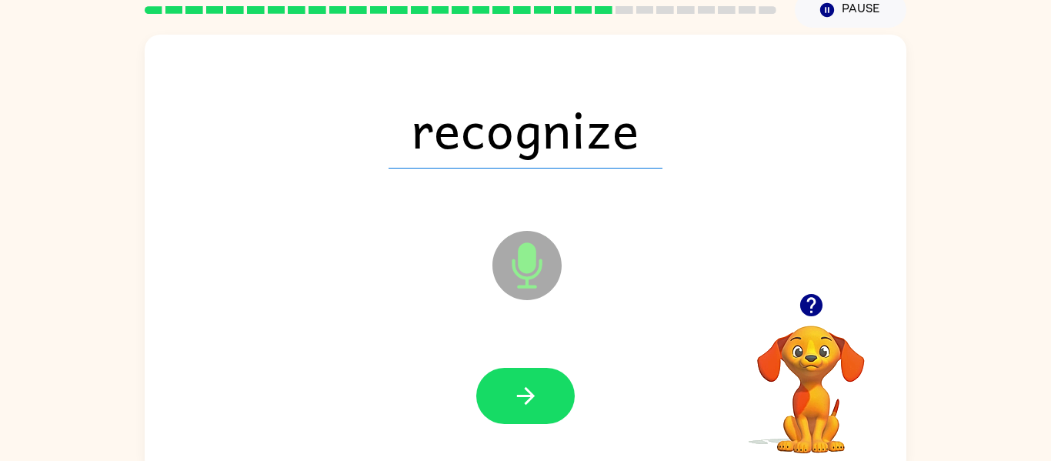
click at [527, 398] on icon "button" at bounding box center [526, 396] width 27 height 27
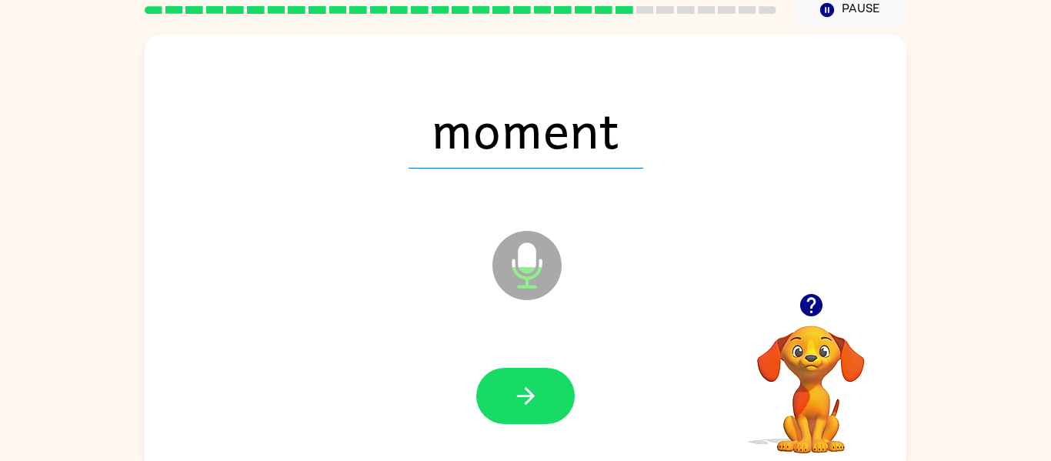
click at [527, 398] on icon "button" at bounding box center [526, 396] width 27 height 27
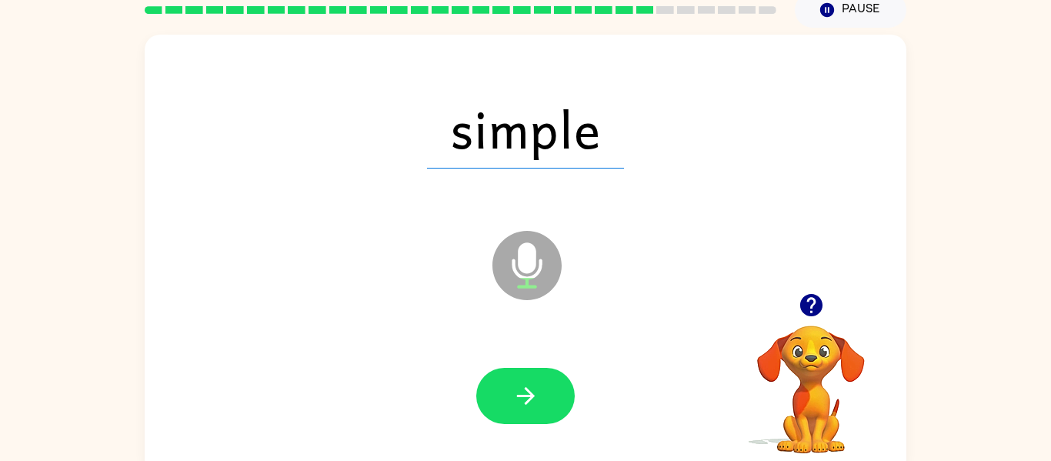
click at [527, 398] on icon "button" at bounding box center [526, 396] width 27 height 27
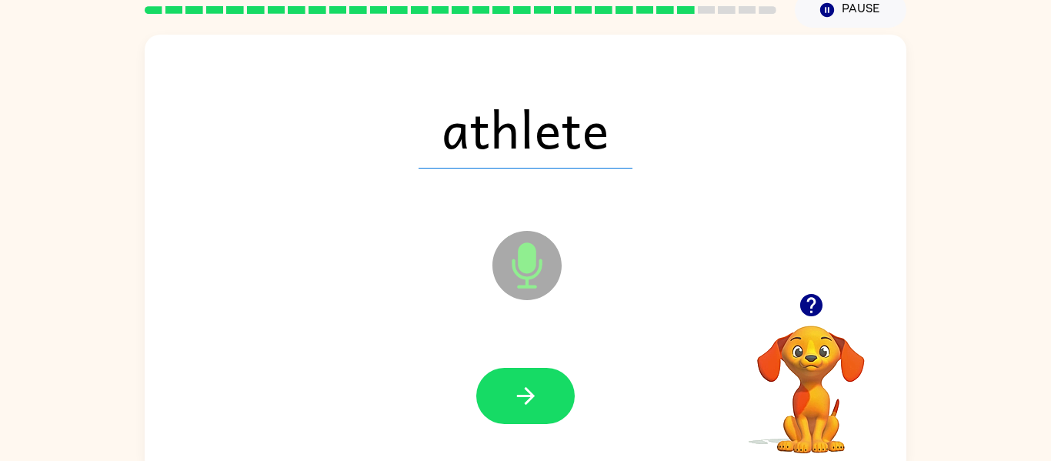
click at [527, 398] on icon "button" at bounding box center [526, 396] width 27 height 27
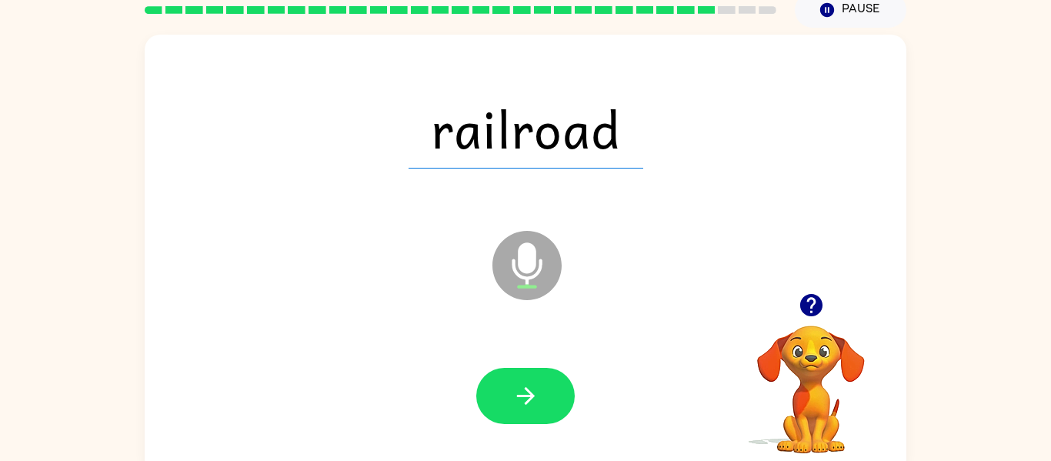
click at [527, 398] on icon "button" at bounding box center [526, 396] width 27 height 27
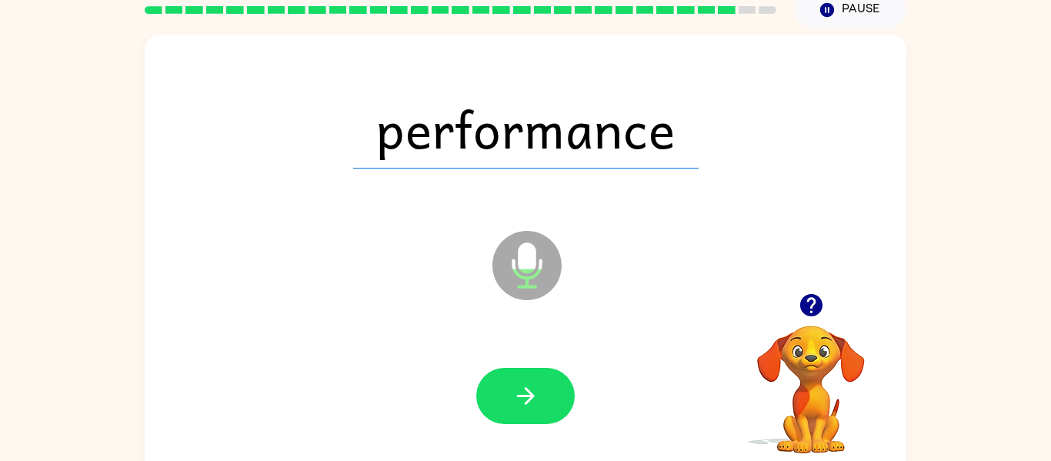
click at [527, 398] on icon "button" at bounding box center [526, 396] width 27 height 27
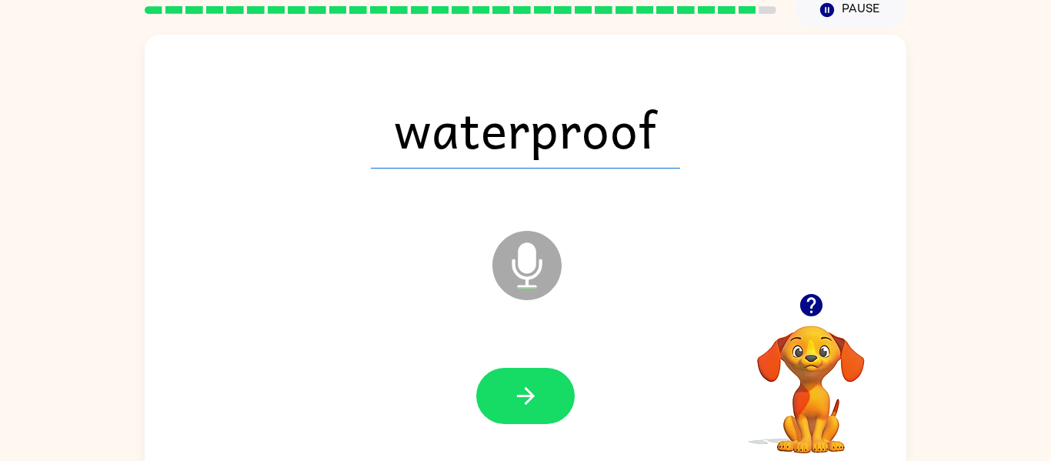
click at [527, 398] on icon "button" at bounding box center [526, 396] width 27 height 27
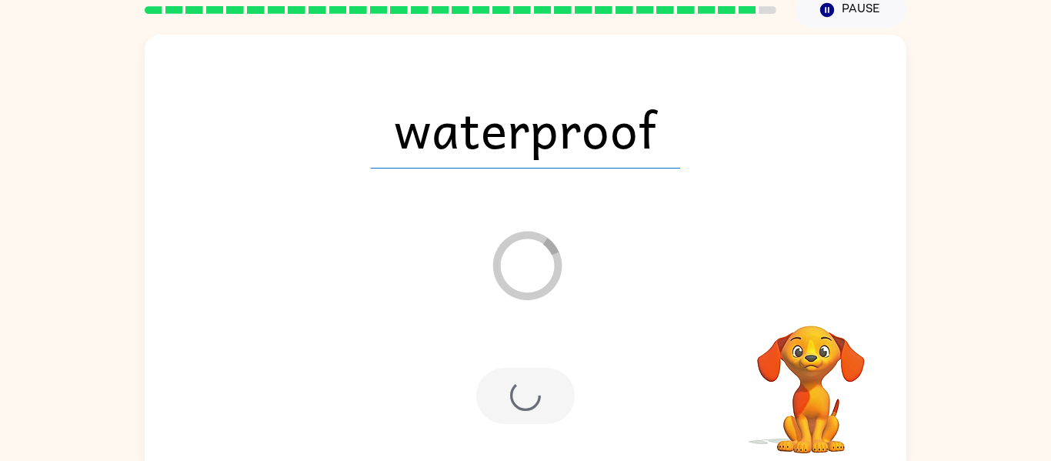
scroll to position [52, 0]
